Goal: Transaction & Acquisition: Subscribe to service/newsletter

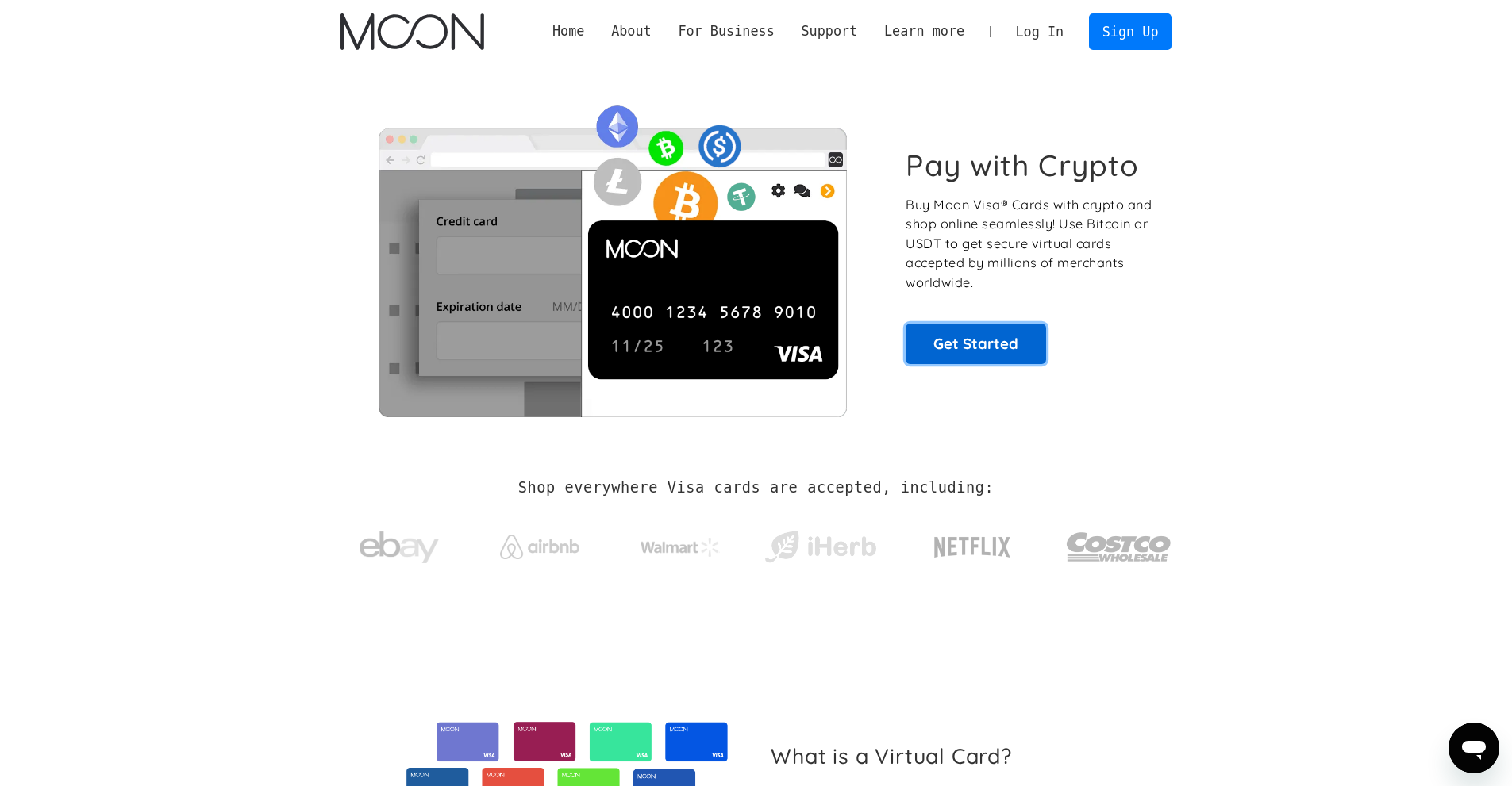
click at [978, 352] on link "Get Started" at bounding box center [976, 344] width 141 height 40
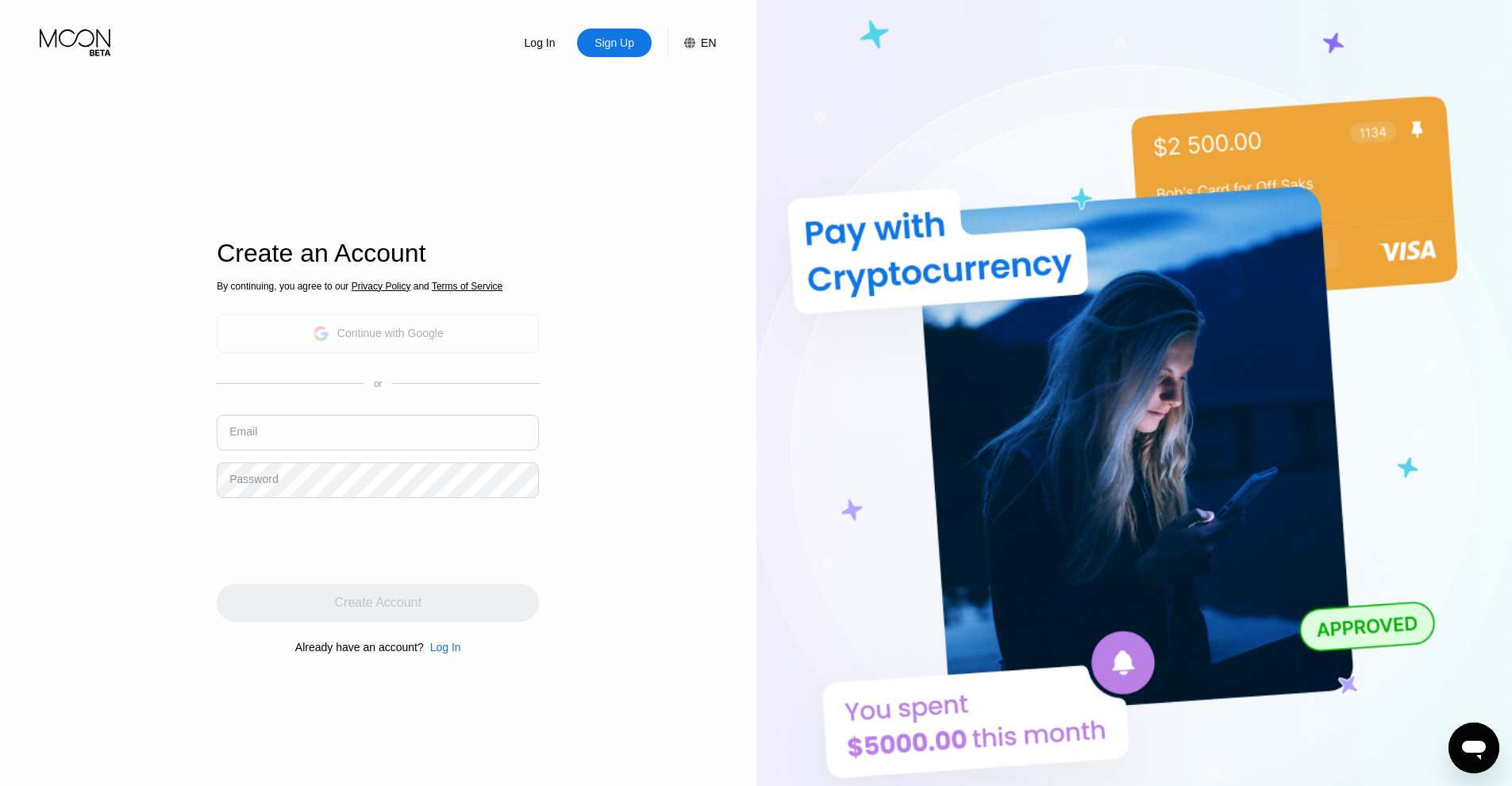
click at [448, 338] on div "Continue with Google" at bounding box center [378, 334] width 322 height 39
